Goal: Information Seeking & Learning: Learn about a topic

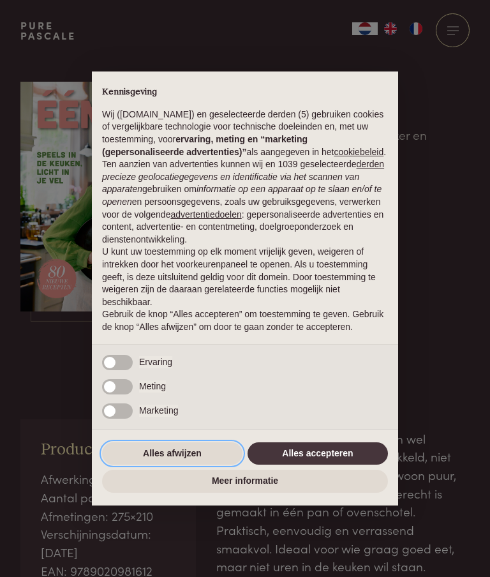
click at [181, 460] on button "Alles afwijzen" at bounding box center [172, 453] width 140 height 23
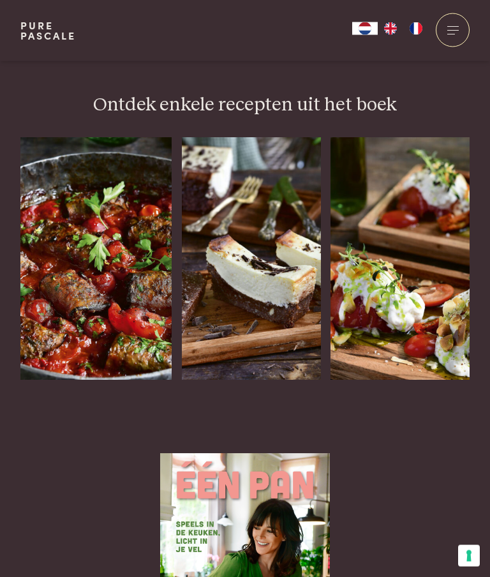
scroll to position [1657, 0]
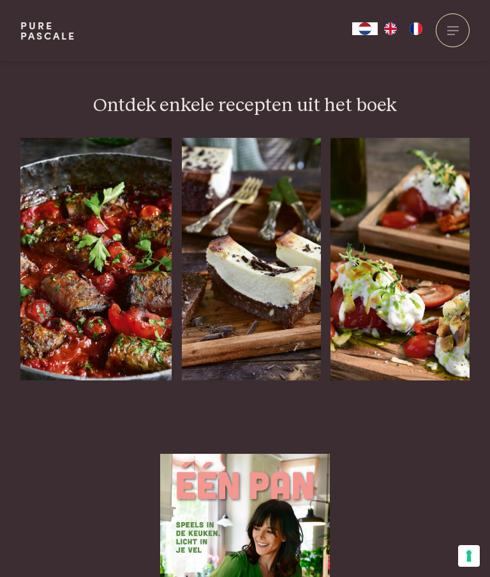
click at [128, 380] on div "Aubergine-gehaktrolletjes in tomatensaus" at bounding box center [95, 380] width 151 height 0
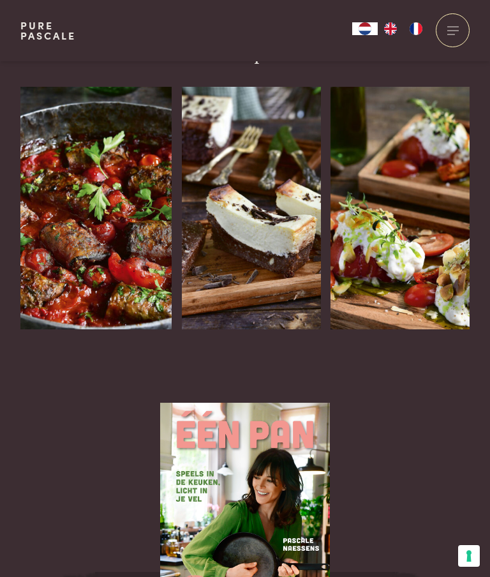
click at [273, 236] on img at bounding box center [251, 208] width 139 height 243
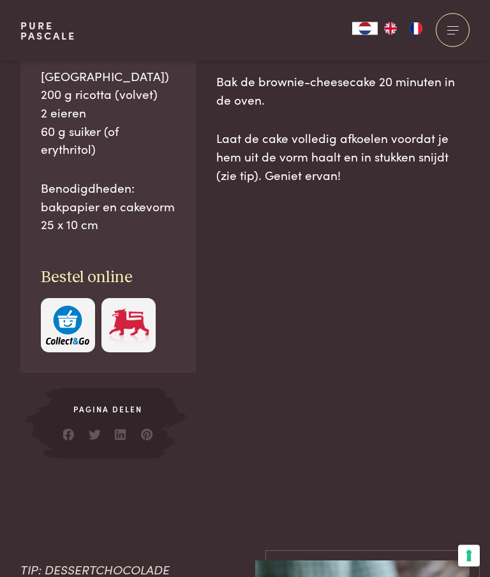
scroll to position [1047, 0]
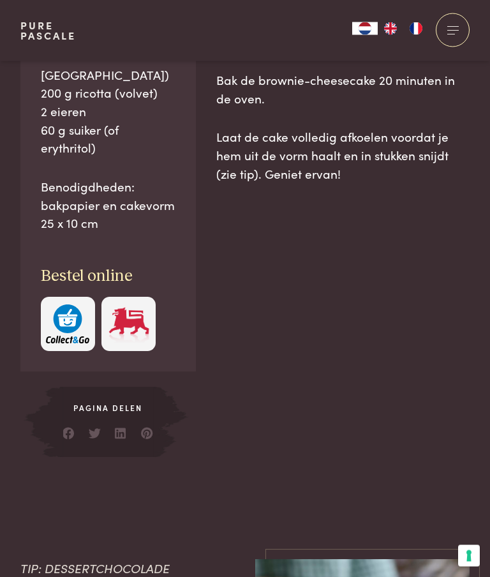
click at [148, 427] on link at bounding box center [147, 430] width 13 height 13
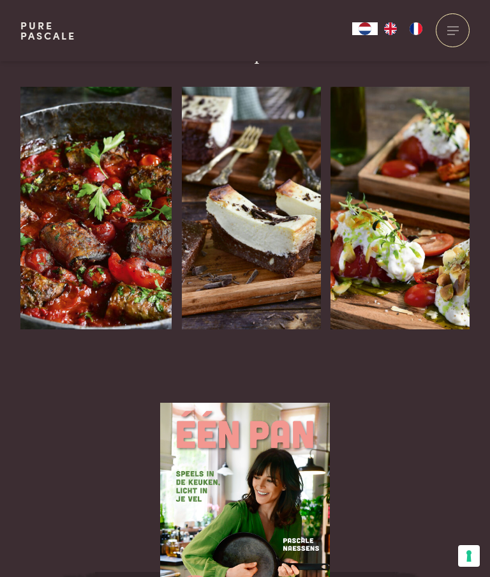
click at [102, 225] on img at bounding box center [95, 208] width 151 height 243
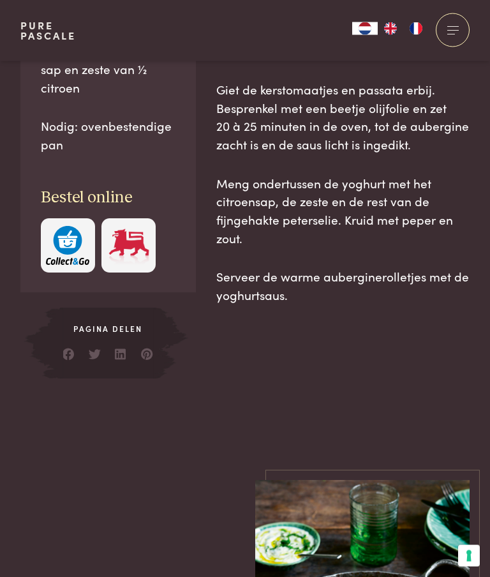
scroll to position [1158, 0]
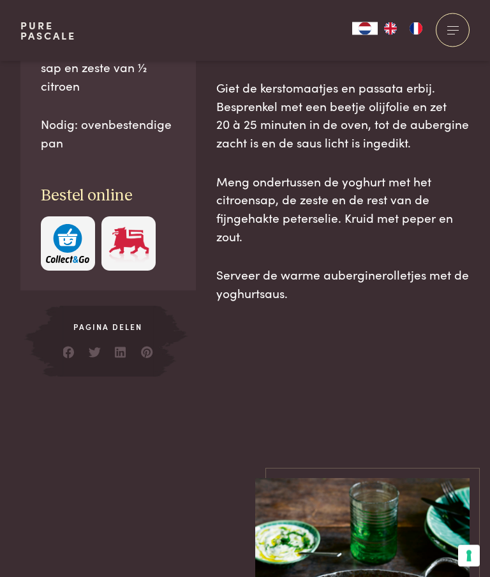
click at [153, 343] on link at bounding box center [147, 349] width 13 height 13
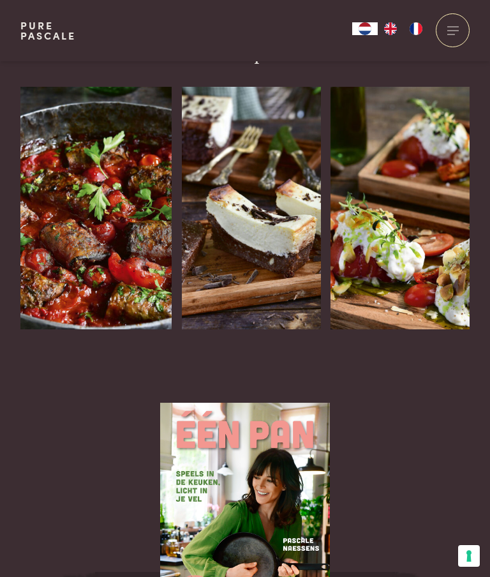
scroll to position [1709, 0]
click at [437, 350] on div "Gare gekoelde tomaat met stracciatella" at bounding box center [400, 391] width 139 height 82
click at [437, 165] on img at bounding box center [400, 208] width 139 height 243
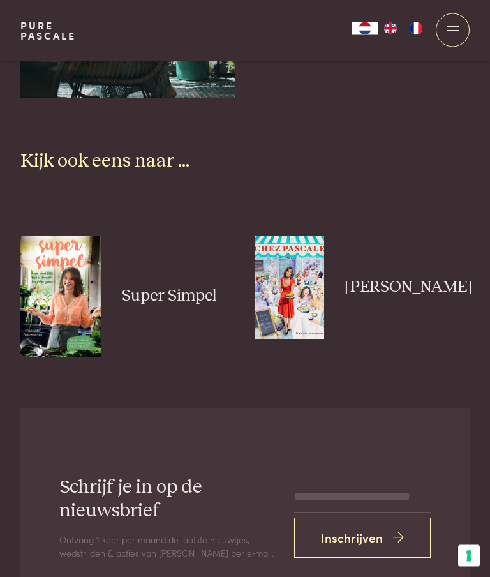
scroll to position [3669, 0]
click at [154, 286] on h3 "Super Simpel" at bounding box center [179, 296] width 114 height 20
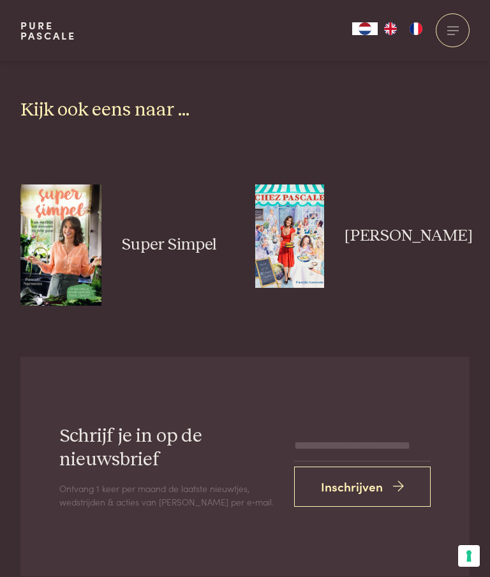
click at [66, 221] on img at bounding box center [60, 244] width 81 height 121
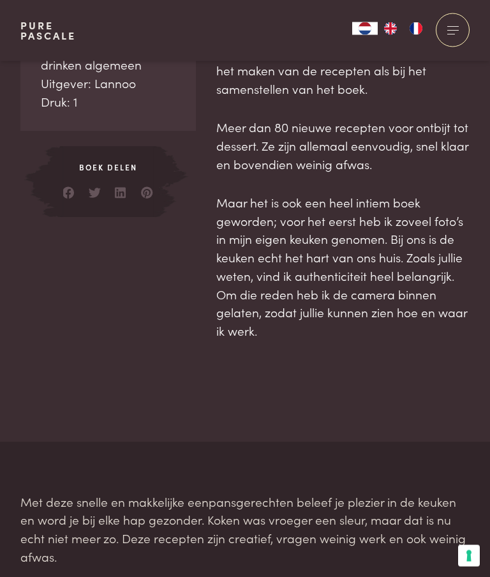
scroll to position [531, 0]
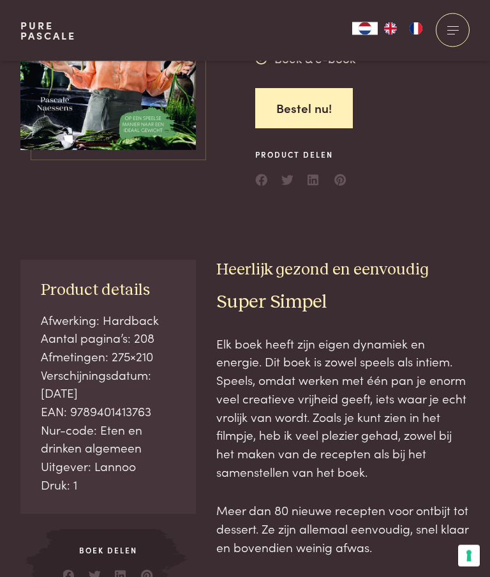
scroll to position [276, 0]
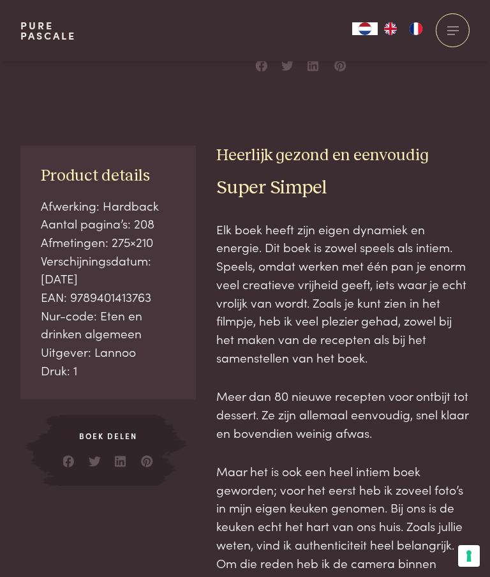
click at [153, 456] on img at bounding box center [171, 450] width 37 height 71
click at [148, 452] on link at bounding box center [147, 458] width 13 height 13
